Goal: Communication & Community: Answer question/provide support

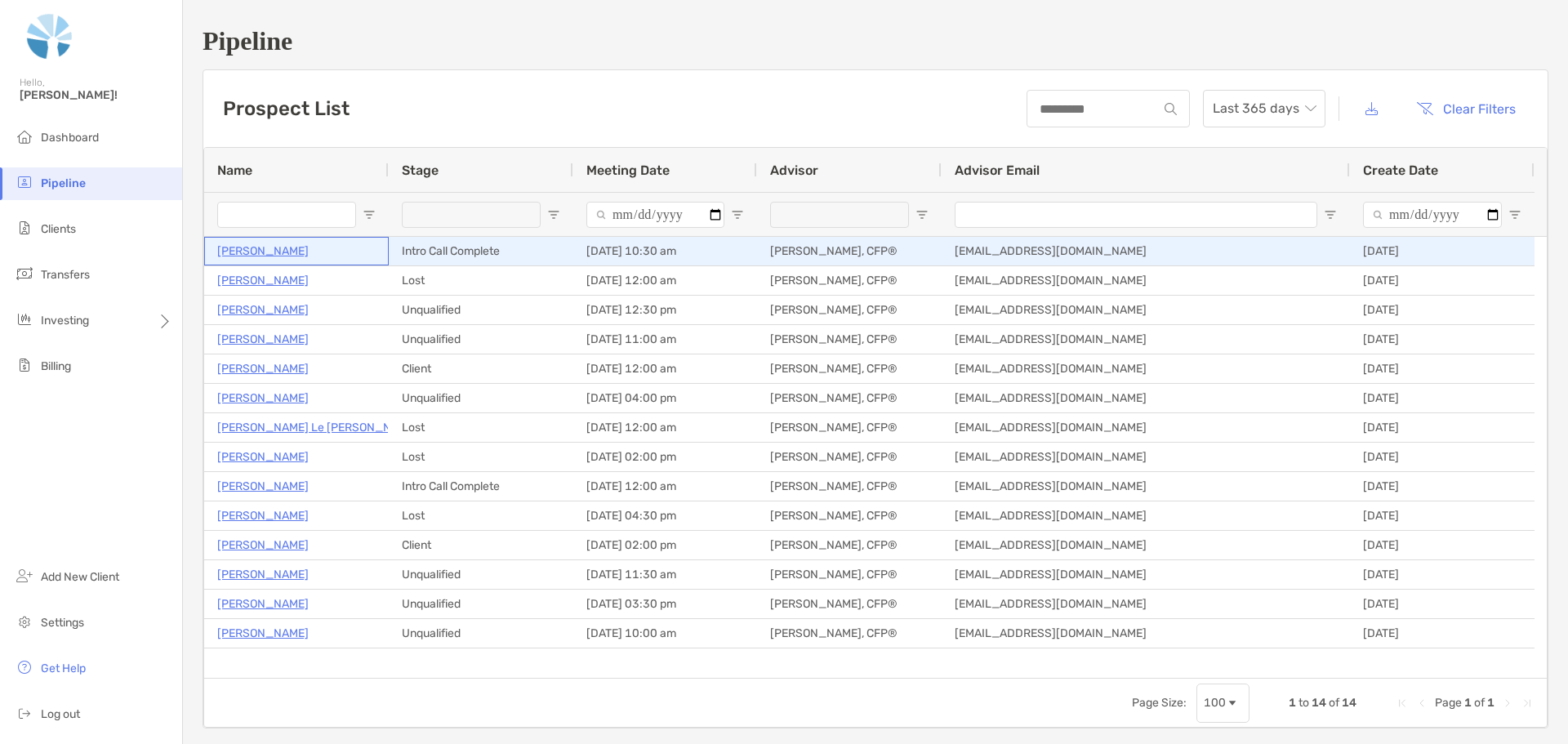
click at [260, 255] on p "[PERSON_NAME]" at bounding box center [262, 251] width 91 height 20
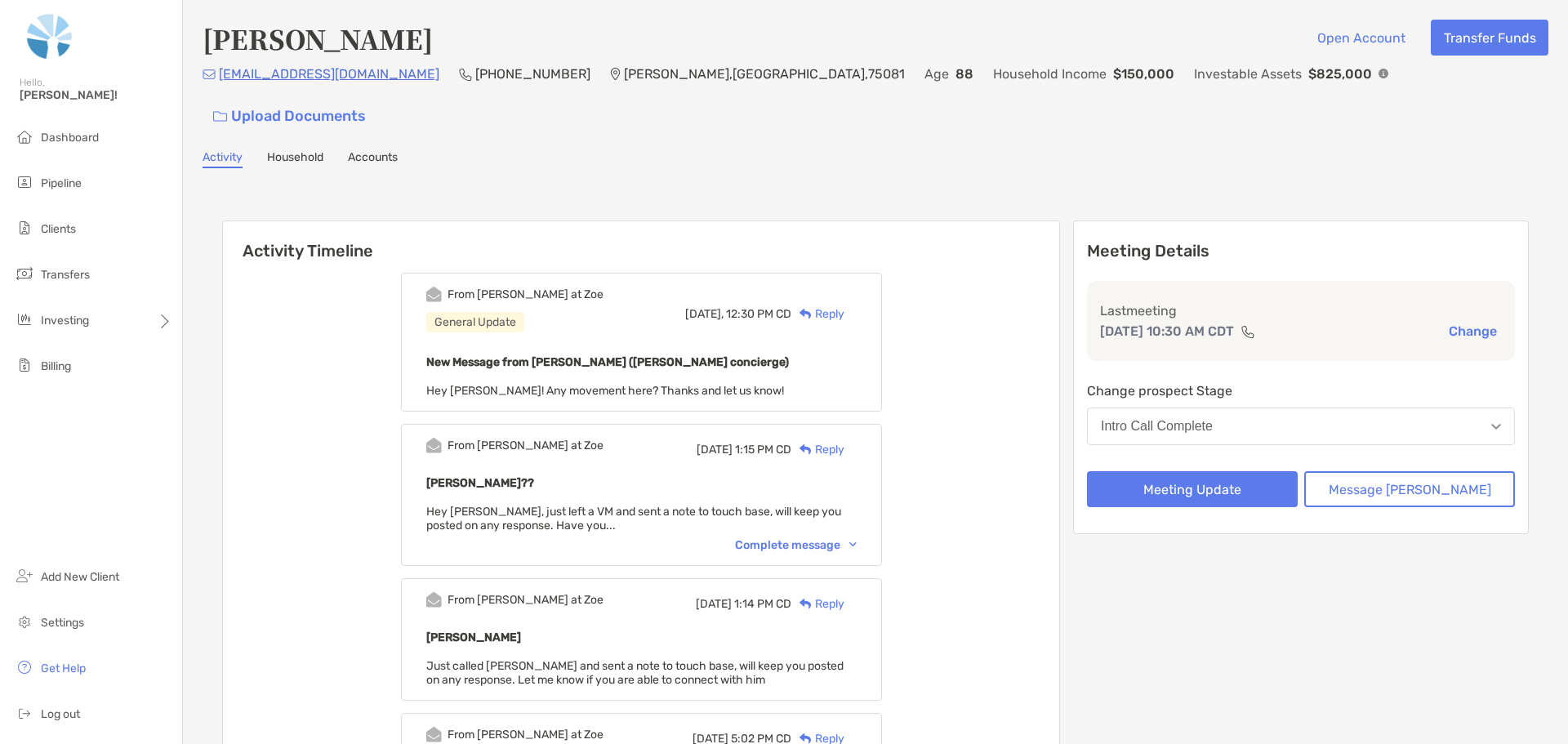
click at [845, 305] on div "Reply" at bounding box center [818, 314] width 53 height 17
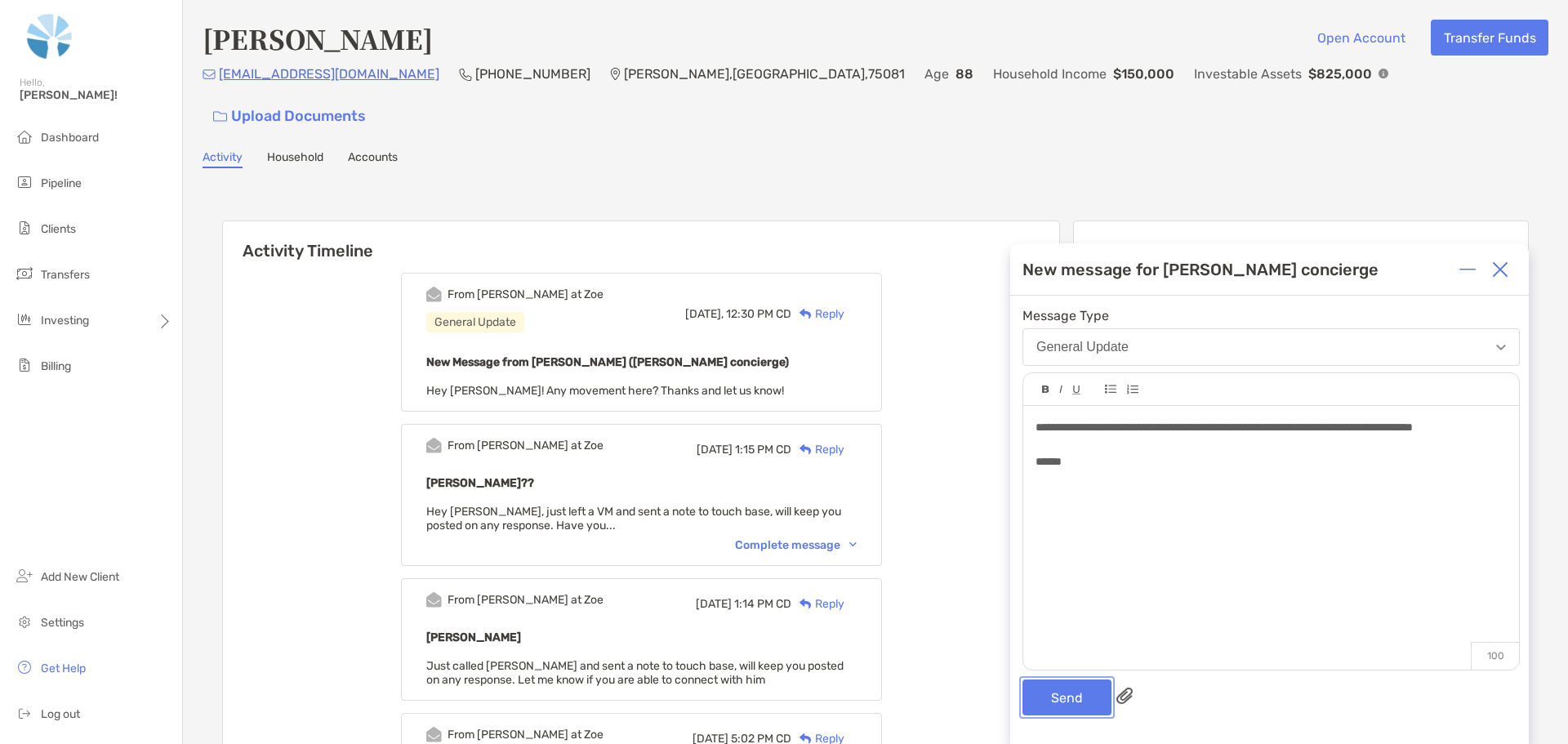
click at [1063, 689] on button "Send" at bounding box center [1067, 697] width 89 height 36
